Goal: Navigation & Orientation: Understand site structure

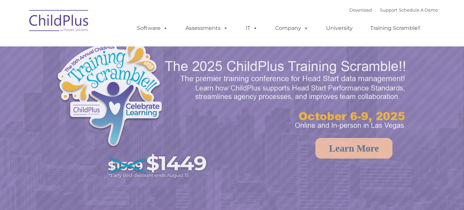
select select "MEDIUM"
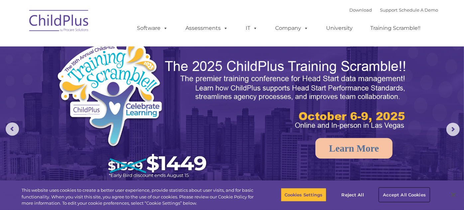
click at [410, 196] on button "Accept All Cookies" at bounding box center [404, 195] width 50 height 14
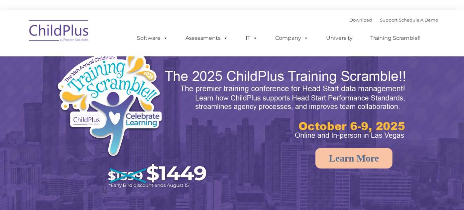
select select "MEDIUM"
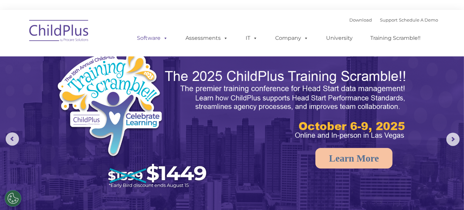
click at [159, 37] on link "Software" at bounding box center [152, 38] width 44 height 13
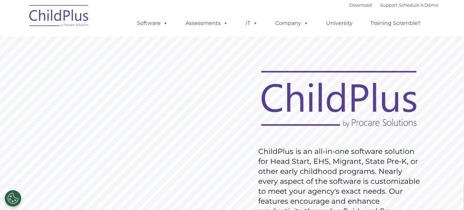
click at [61, 18] on img at bounding box center [59, 16] width 66 height 33
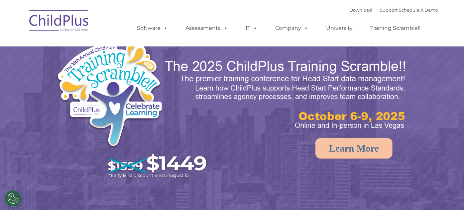
select select "MEDIUM"
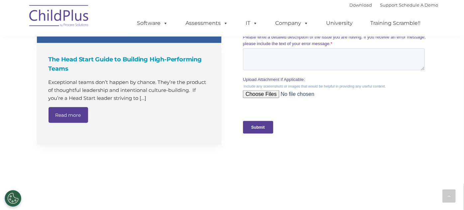
scroll to position [801, 0]
